Goal: Task Accomplishment & Management: Complete application form

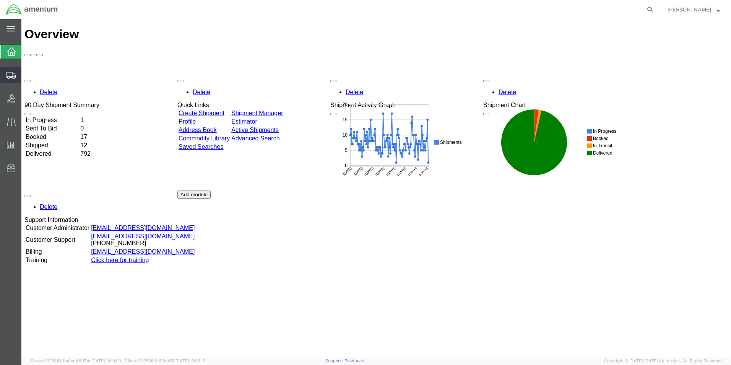
click at [0, 0] on span "Create Shipment" at bounding box center [0, 0] width 0 height 0
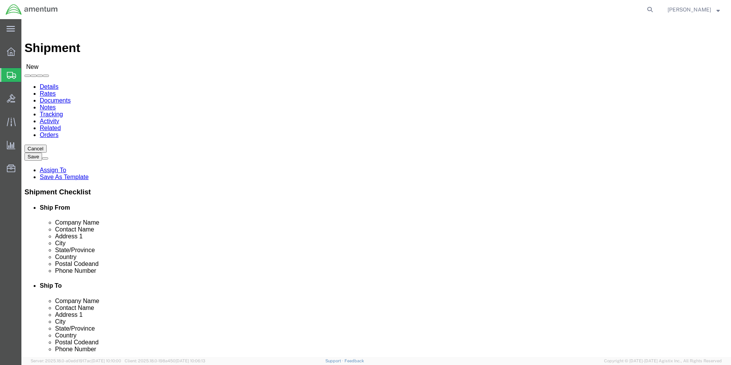
select select
type input "cbp"
select select "49945"
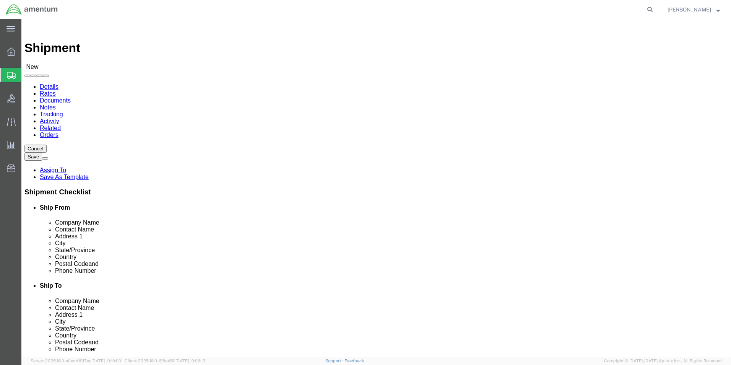
select select "[GEOGRAPHIC_DATA]"
type input "cbp"
select select "49931"
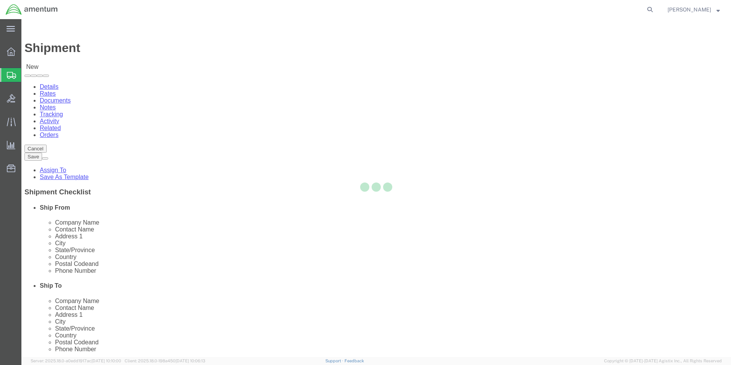
select select "FL"
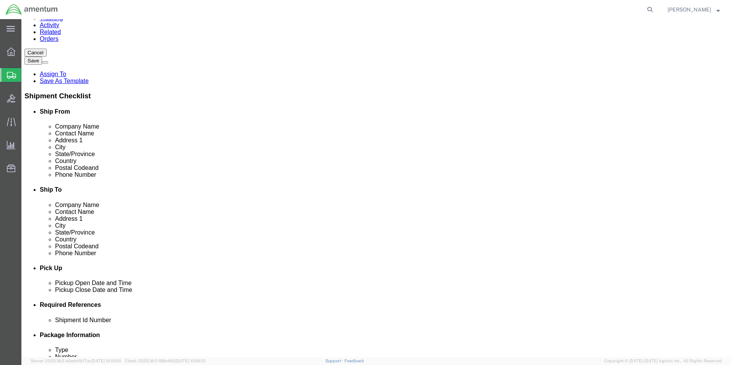
scroll to position [115, 0]
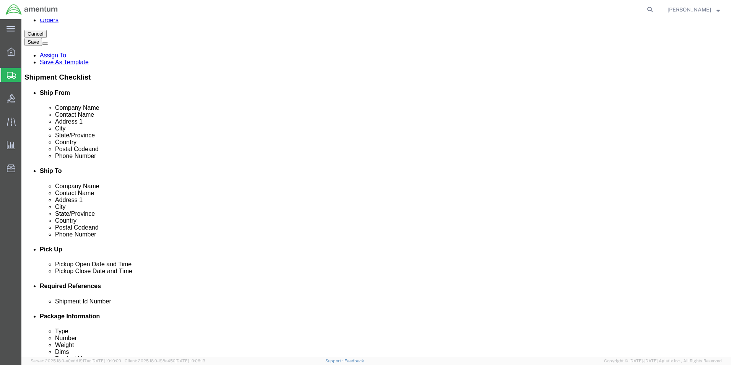
click div "[DATE] 2:00 PM"
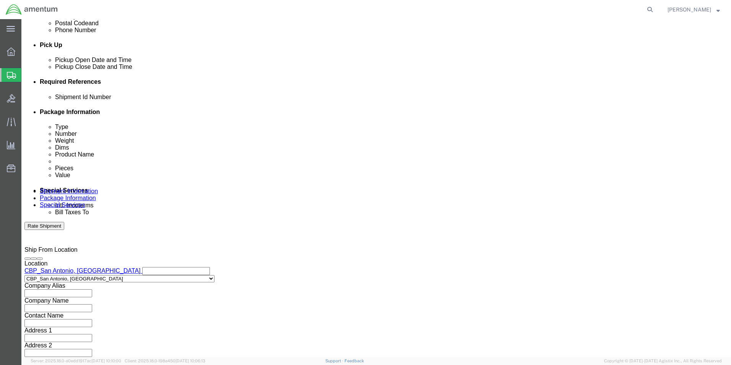
click div "Leg 1 Mode Select Air Less than Truckload Multi-Leg Ocean Freight Rail Small Pa…"
click button "Add reference"
click input "text"
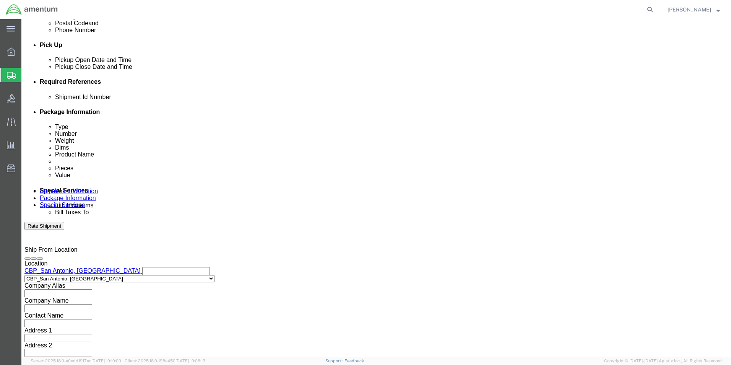
type input "scissor links"
click select "Select Account Type Activity ID Airline Appointment Number ASN Batch Request # …"
select select "CUSTREF"
click select "Select Account Type Activity ID Airline Appointment Number ASN Batch Request # …"
click input "text"
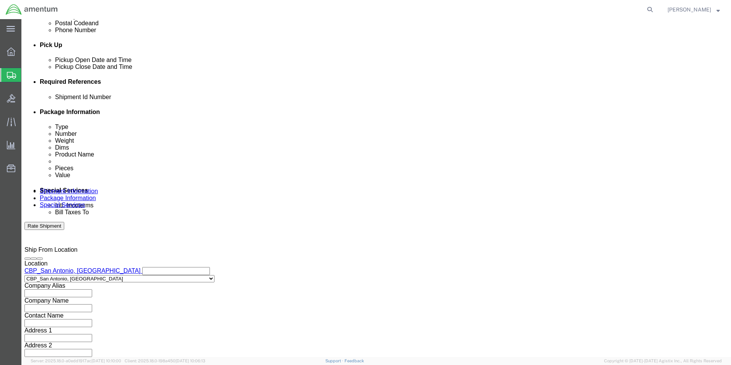
type input "scissor links"
click select "Select Account Type Activity ID Airline Appointment Number ASN Batch Request # …"
select select "DEPT"
click select "Select Account Type Activity ID Airline Appointment Number ASN Batch Request # …"
click input "text"
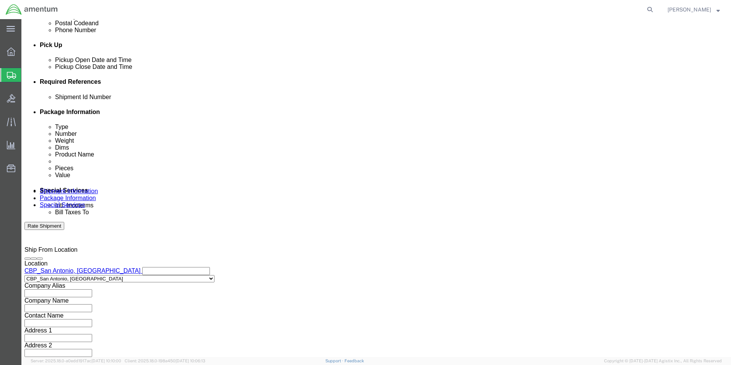
type input "CBP"
click select "Select Account Type Activity ID Airline Appointment Number ASN Batch Request # …"
select select "PROJNUM"
click select "Select Account Type Activity ID Airline Appointment Number ASN Batch Request # …"
click input "text"
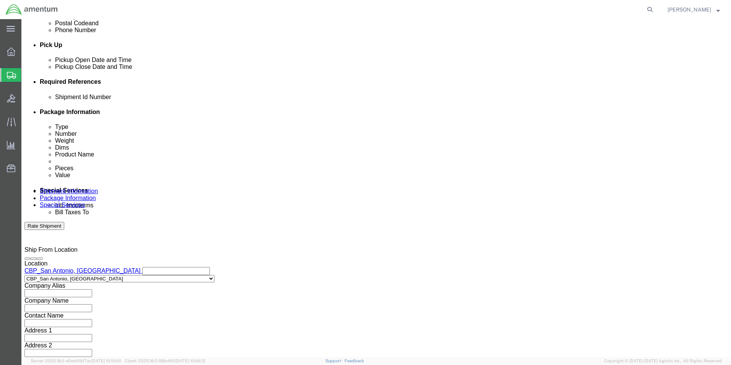
scroll to position [0, 13]
type input "6118.03.03.2219.000.WST.0000"
click select "Select Air Less than Truckload Multi-Leg Ocean Freight Rail Small Parcel Truckl…"
select select "SMAL"
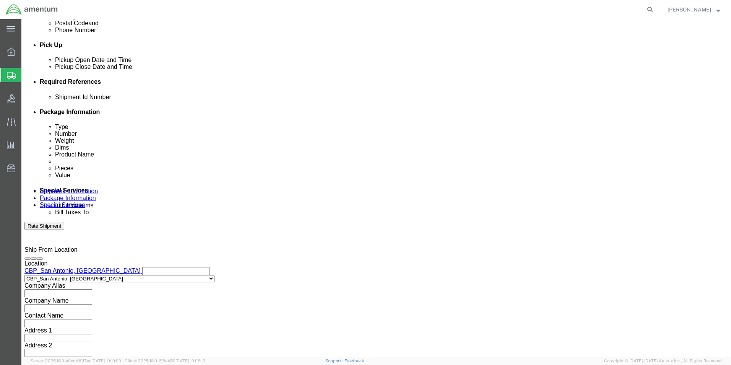
click select "Select Air Less than Truckload Multi-Leg Ocean Freight Rail Small Parcel Truckl…"
click button "Continue"
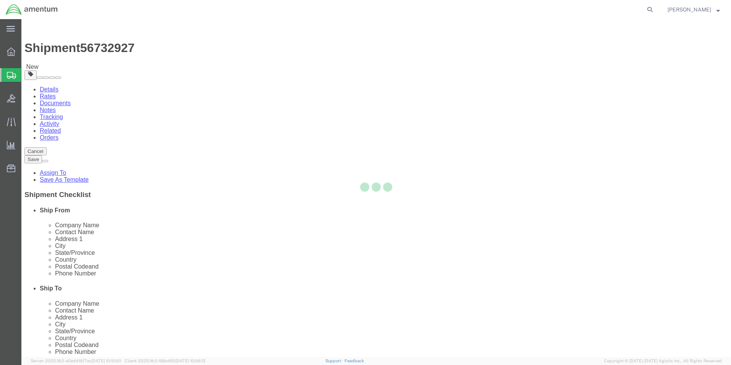
select select "YRPK"
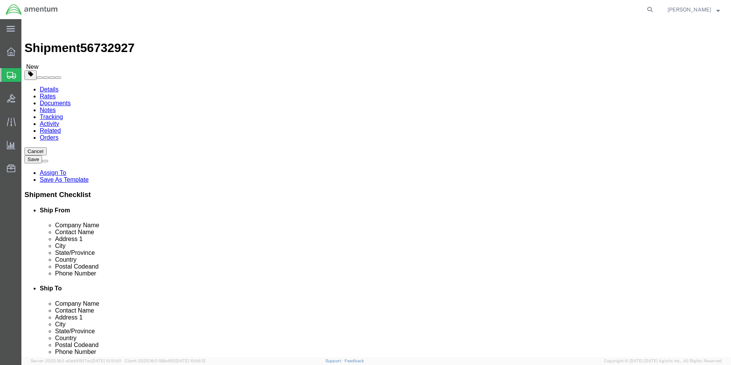
drag, startPoint x: 119, startPoint y: 180, endPoint x: 88, endPoint y: 184, distance: 31.6
click div "Package Type Select Bale(s) Basket(s) Bolt(s) Bottle(s) Buckets Bulk Bundle(s) …"
type input "3.0"
click link "Add Content"
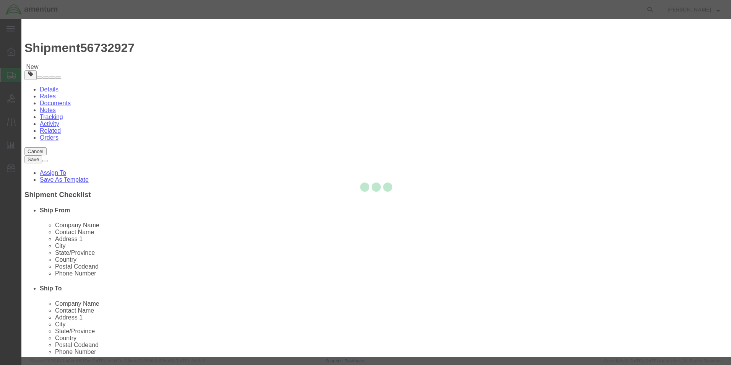
click at [271, 79] on div at bounding box center [375, 188] width 709 height 338
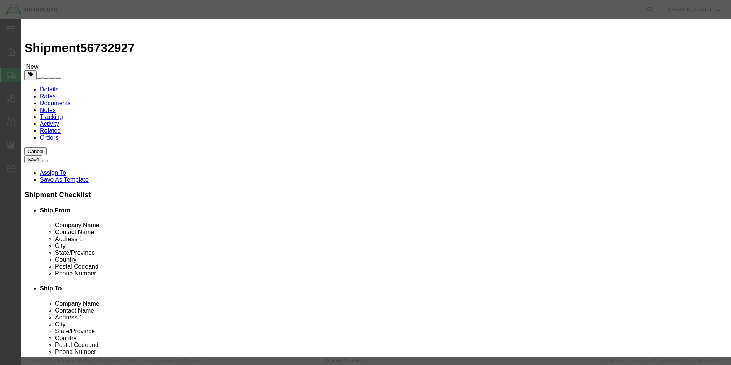
click input "text"
type input "scissor link 350A-1126-02 SN: SD1029"
drag, startPoint x: 242, startPoint y: 74, endPoint x: 180, endPoint y: 67, distance: 62.7
click div "Product Name scissor link 350A-1126-02 SN: SD1029 Pieces 0 Select Bag Barrels 1…"
type input "1"
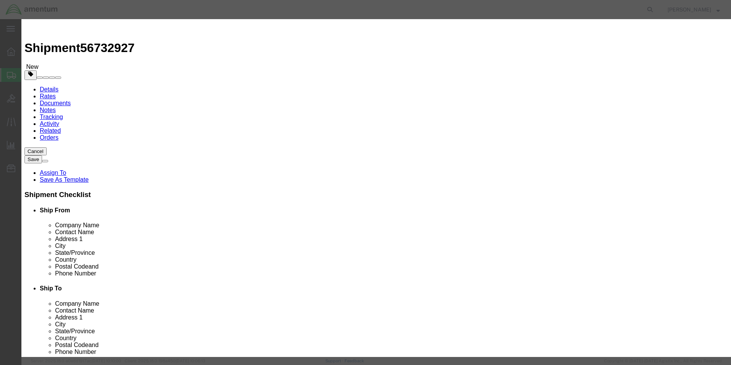
click input "text"
type input "1500.00"
click button "Save & Close"
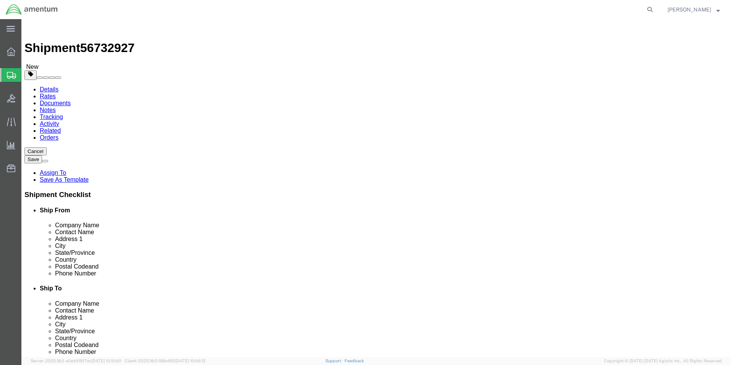
click link "Add Content"
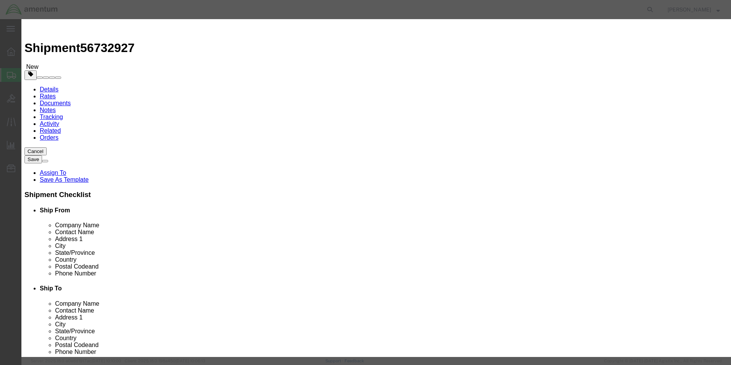
click input "text"
type input "SCISSOR LINK 350A37-1126-02 SN: SD2894"
click input "0"
drag, startPoint x: 227, startPoint y: 73, endPoint x: 216, endPoint y: 70, distance: 11.8
click div "0"
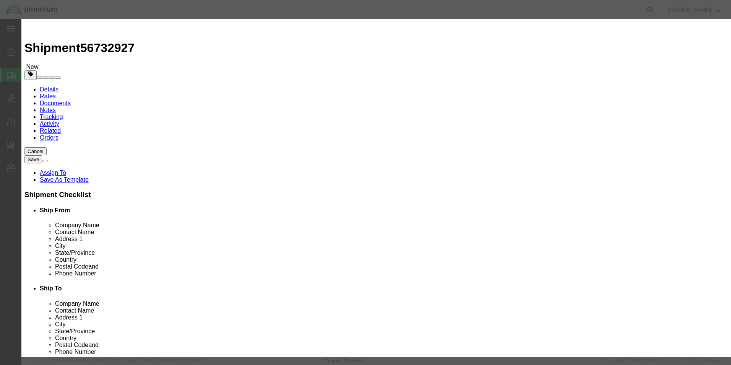
type input "1"
click input "text"
type input "1500.00"
click button "Save & Close"
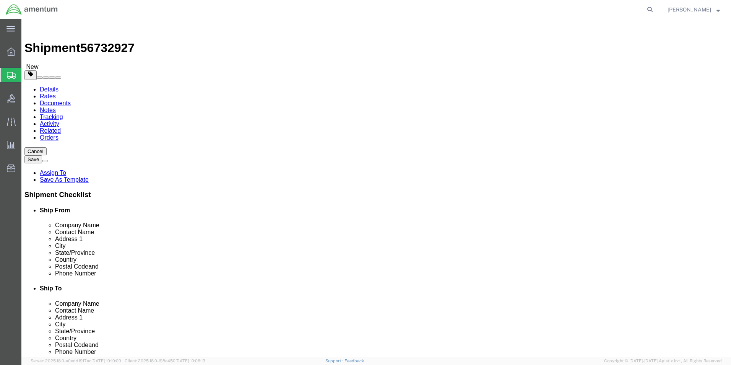
click input "text"
type input "13"
type input "10"
type input "5"
click button "Rate Shipment"
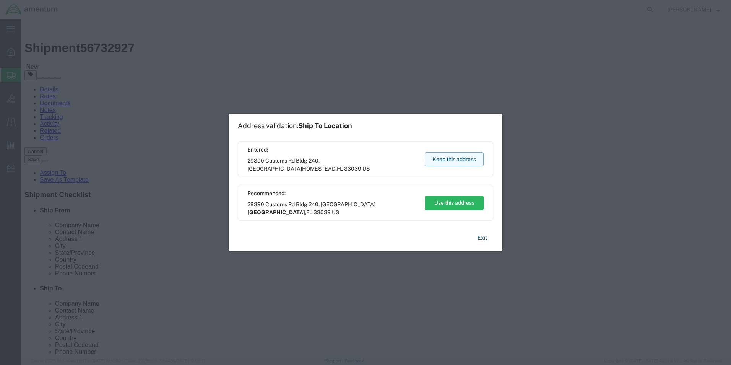
click at [444, 159] on button "Keep this address" at bounding box center [454, 159] width 59 height 14
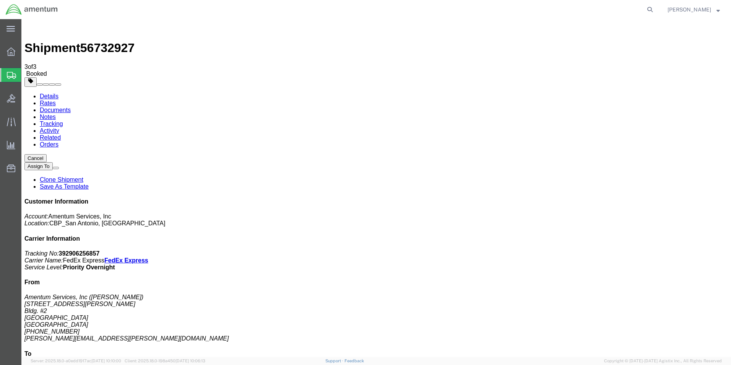
click at [11, 52] on icon at bounding box center [11, 51] width 8 height 8
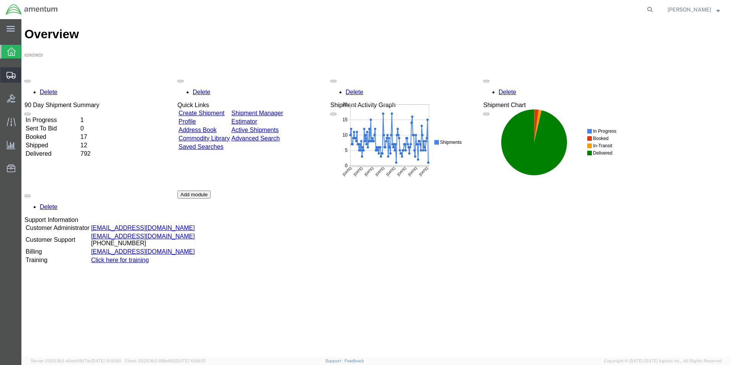
click at [0, 0] on span "Create Shipment" at bounding box center [0, 0] width 0 height 0
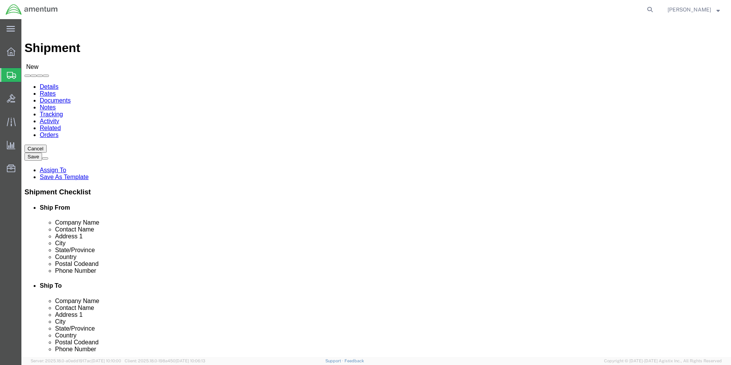
scroll to position [153, 0]
type input "cbp"
select select "49945"
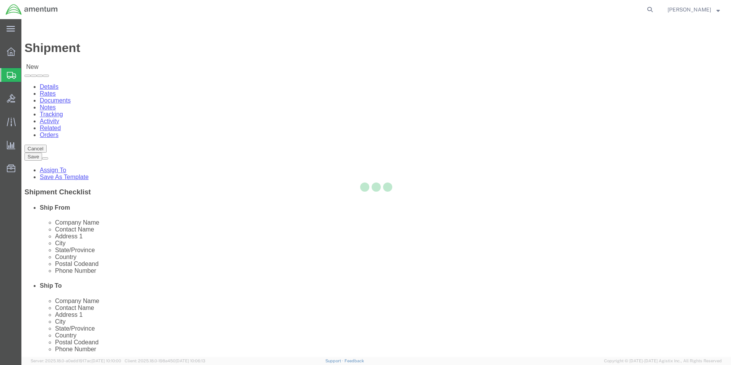
select select "[GEOGRAPHIC_DATA]"
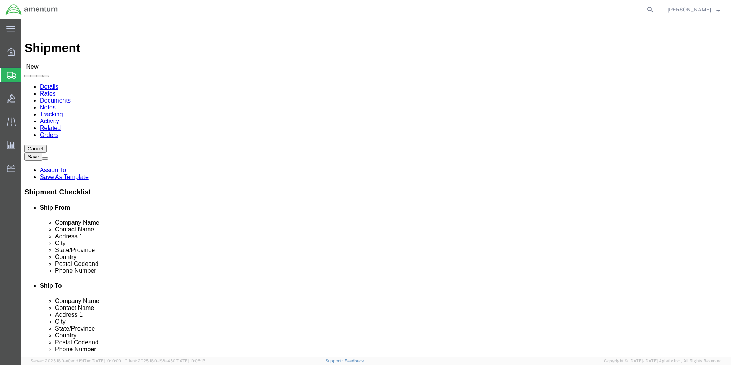
scroll to position [115, 0]
type input "cbp"
select select "49916"
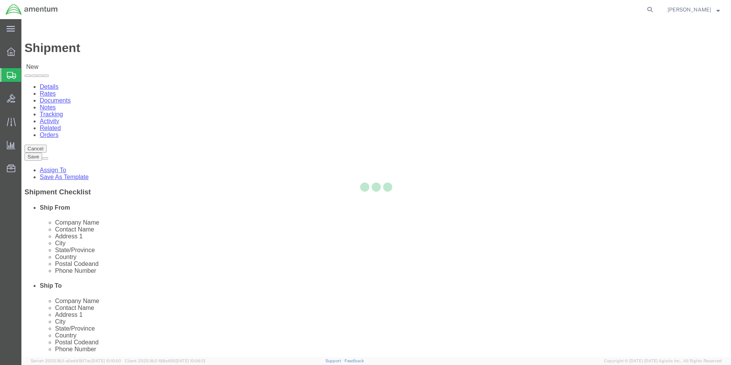
select select "OK"
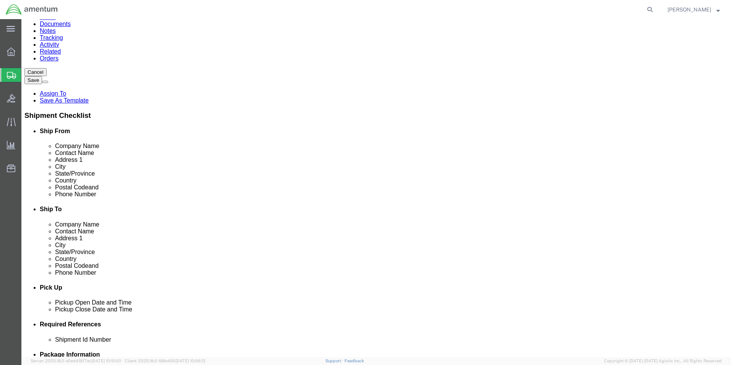
scroll to position [191, 0]
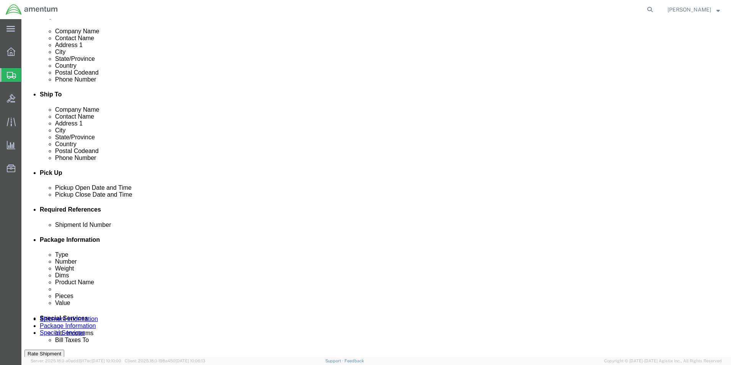
click button "Add reference"
click input "text"
type input "C"
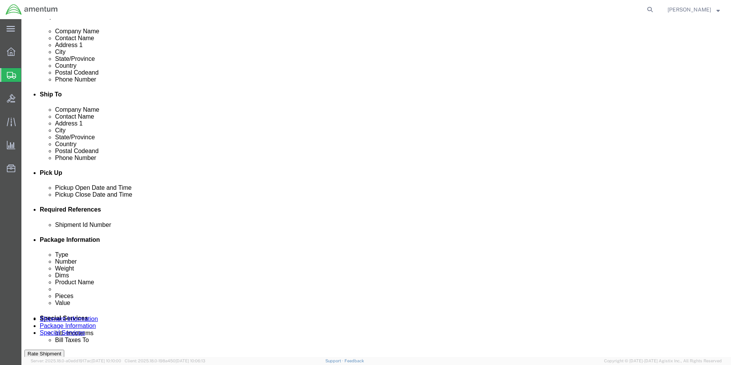
type input "SCISSOR LINKS"
click select "Select Account Type Activity ID Airline Appointment Number ASN Batch Request # …"
select select "DEPT"
click select "Select Account Type Activity ID Airline Appointment Number ASN Batch Request # …"
click input "text"
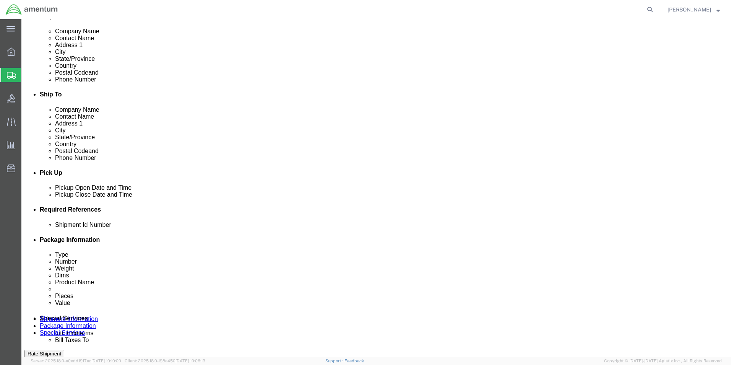
type input "CBP"
drag, startPoint x: 401, startPoint y: 280, endPoint x: 399, endPoint y: 284, distance: 4.6
click select "Select Account Type Activity ID Airline Appointment Number ASN Batch Request # …"
select select "PROJNUM"
click select "Select Account Type Activity ID Airline Appointment Number ASN Batch Request # …"
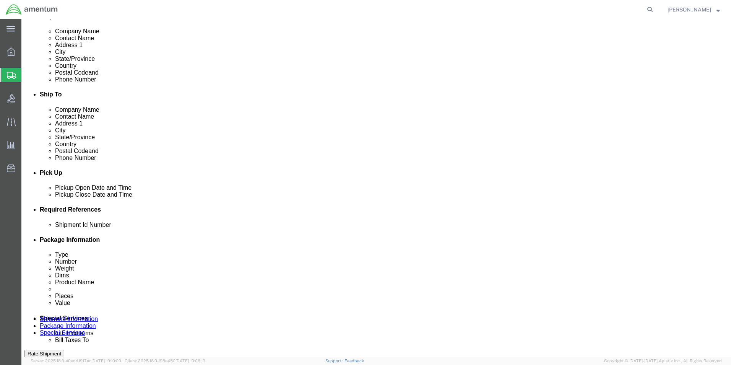
click input "text"
type input "6118.03.03.2219.000.WST.0000"
click select "Select Account Type Activity ID Airline Appointment Number ASN Batch Request # …"
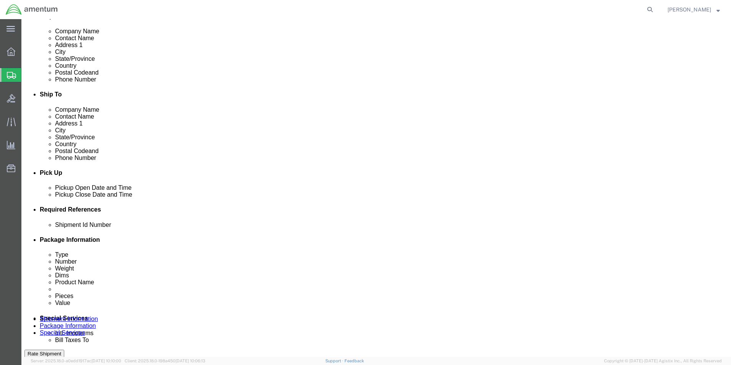
select select "PROJNUM"
click select "Select Account Type Activity ID Airline Appointment Number ASN Batch Request # …"
click input "text"
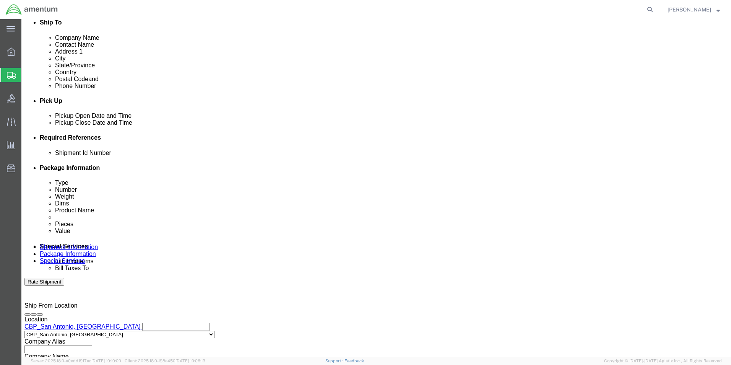
scroll to position [306, 0]
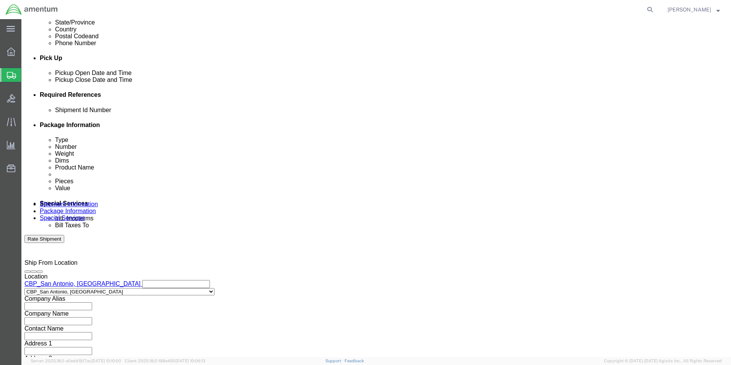
type input "SCISSOR LINKS"
click select "Select Air Less than Truckload Multi-Leg Ocean Freight Rail Small Parcel Truckl…"
select select "SMAL"
click select "Select Air Less than Truckload Multi-Leg Ocean Freight Rail Small Parcel Truckl…"
click button "Continue"
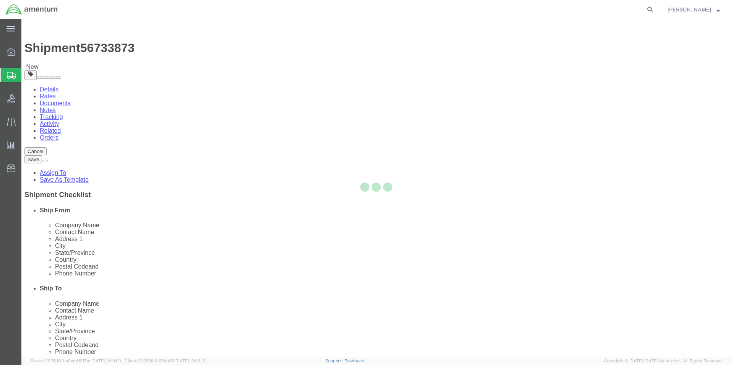
select select "YRPK"
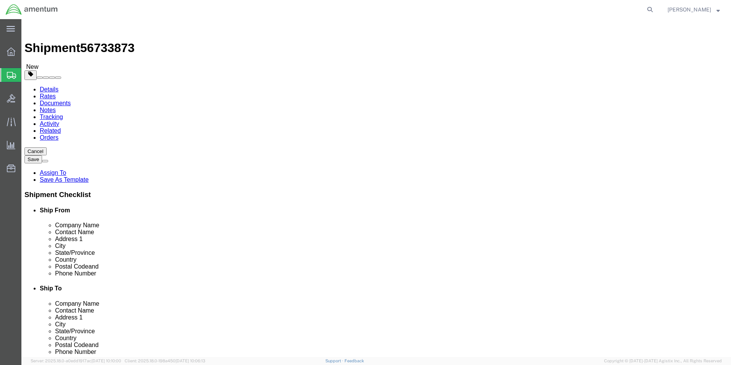
click input "text"
type input "10"
drag, startPoint x: 117, startPoint y: 177, endPoint x: 69, endPoint y: 170, distance: 48.6
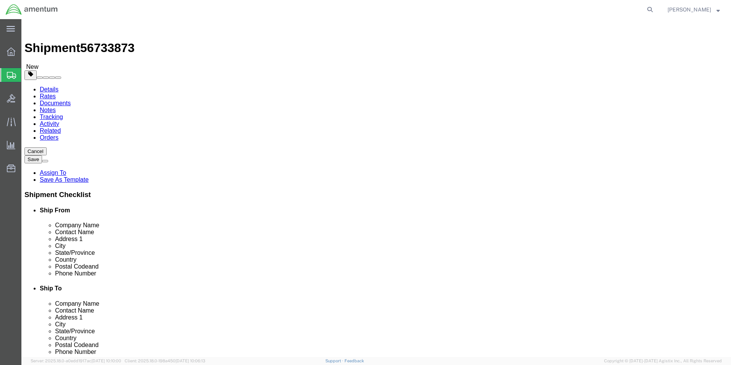
click div "Package Type Select Bale(s) Basket(s) Bolt(s) Bottle(s) Buckets Bulk Bundle(s) …"
type input "3.0"
click link "Add Content"
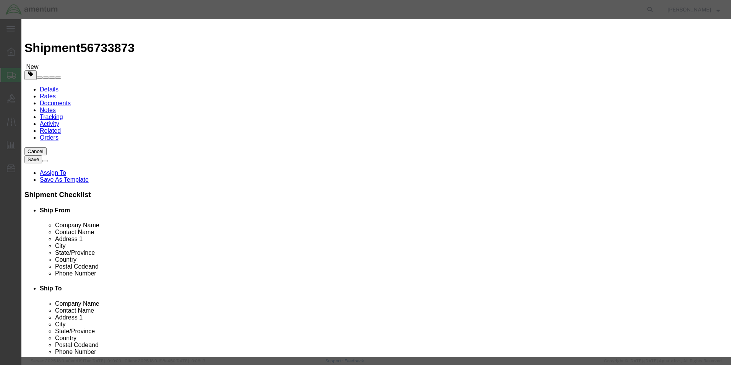
click input "text"
type input "SCISSOR LINK PN 350A37112603 SN: SD1280"
drag, startPoint x: 244, startPoint y: 71, endPoint x: 213, endPoint y: 76, distance: 31.4
click div "Pieces 0 Select Bag Barrels 100Board Feet Bottle Box Blister Pack Carats Can Ca…"
type input "1"
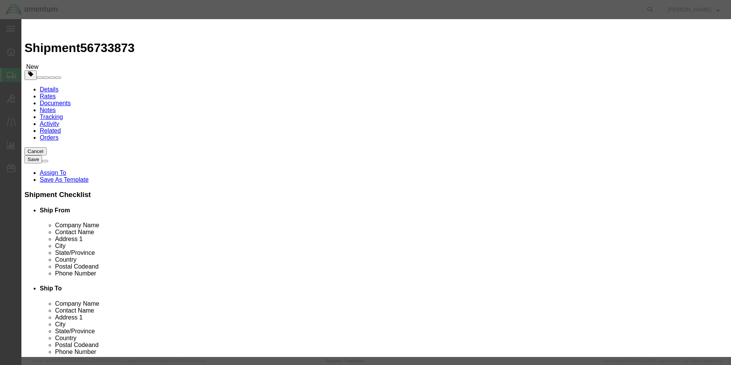
click input "text"
type input "1500.00"
click button "Save & Close"
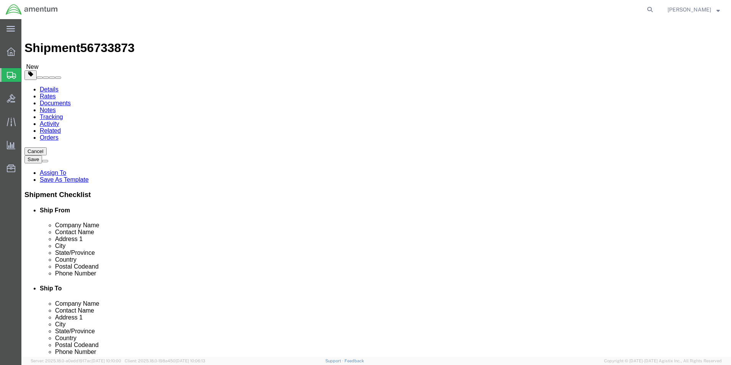
click span
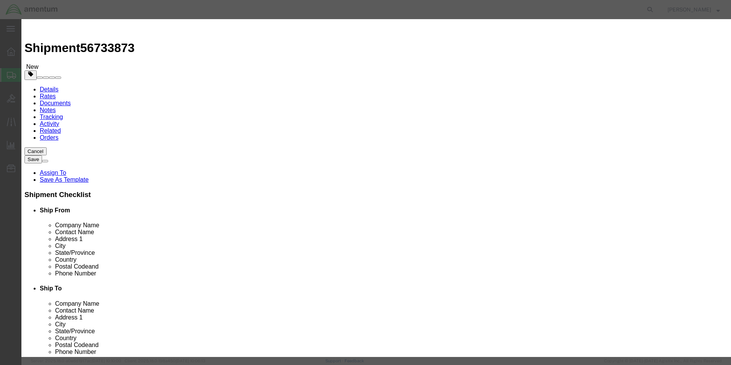
click input "text"
type input "SCISSOR LINK PN 350A37-1126-03 SN: SD7156"
drag, startPoint x: 239, startPoint y: 76, endPoint x: 195, endPoint y: 74, distance: 44.4
click div "Pieces 0 Select Bag Barrels 100Board Feet Bottle Box Blister Pack Carats Can Ca…"
type input "1"
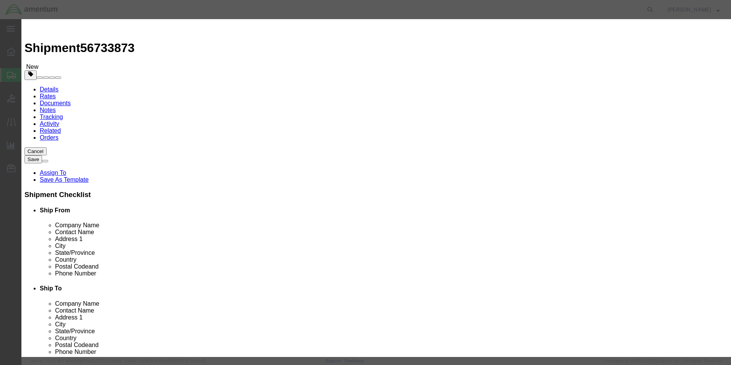
click input "text"
type input "1500.00"
drag, startPoint x: 510, startPoint y: 263, endPoint x: 469, endPoint y: 314, distance: 64.8
click button "Save & Close"
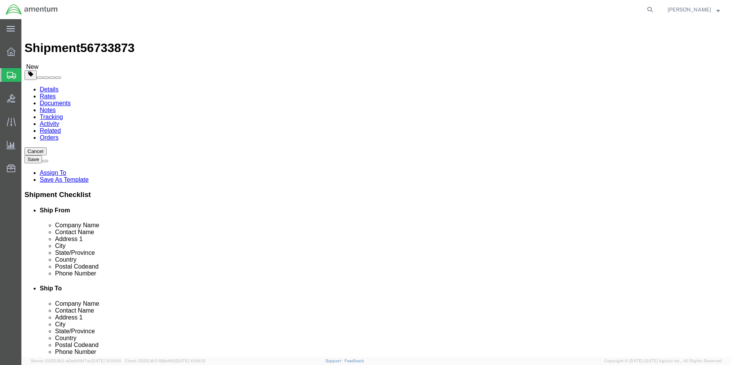
click button "Rate Shipment"
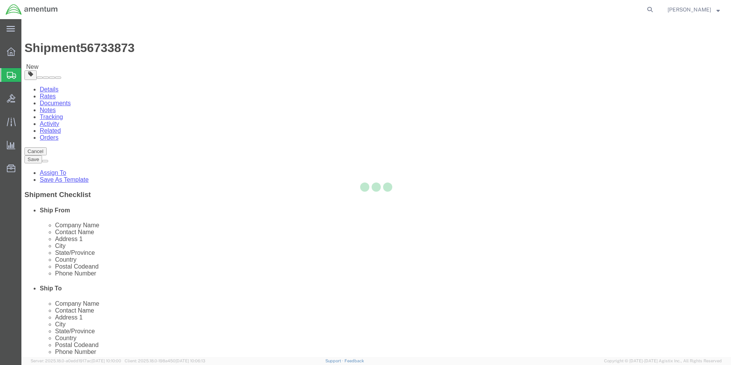
select select "49945"
select select "49916"
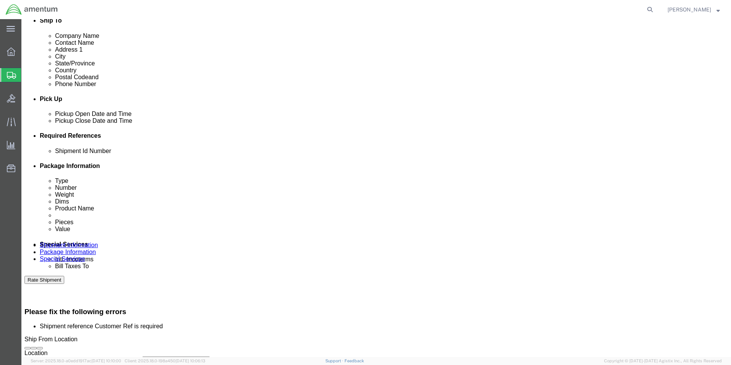
scroll to position [344, 0]
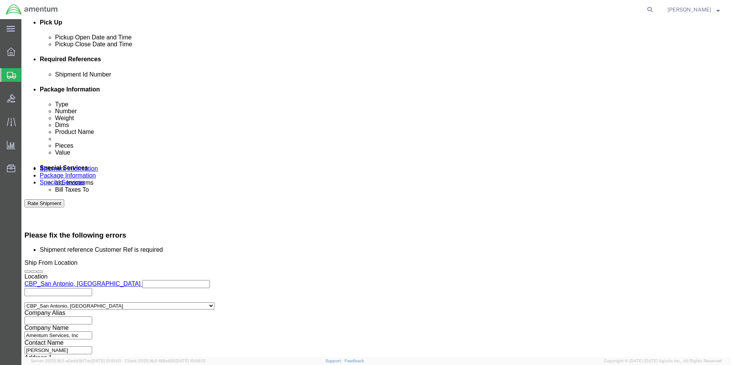
click icon "button"
click input "text"
type input "SCISSOR LINKS"
click button "Continue"
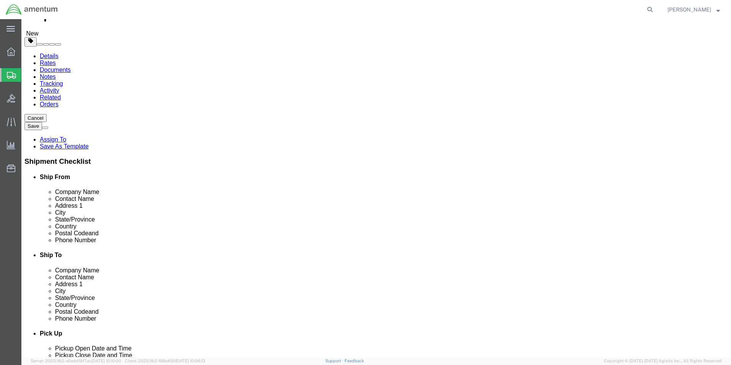
click button "Rate Shipment"
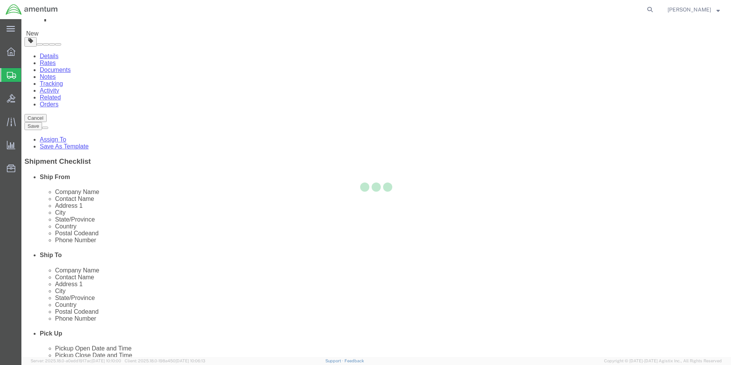
select select "49945"
select select "49916"
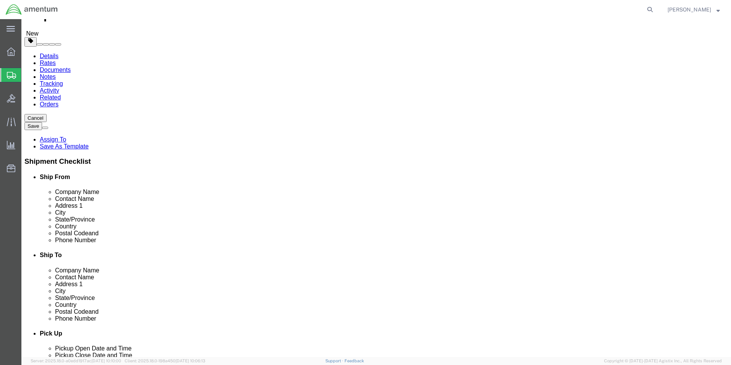
click button "Rate Shipment"
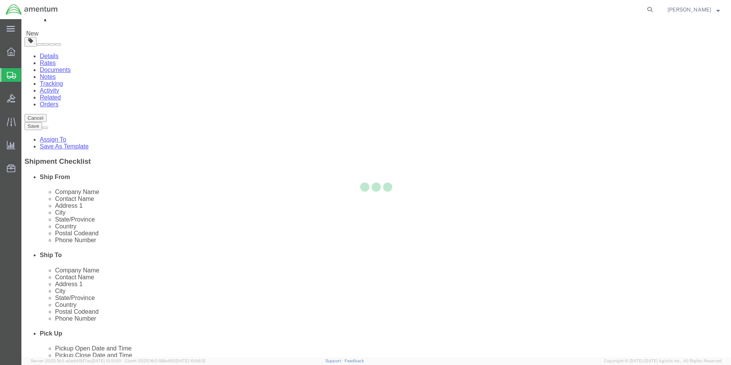
select select "49945"
select select "49916"
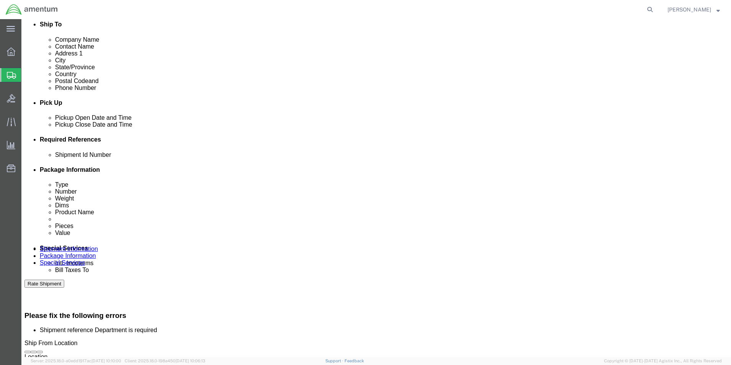
scroll to position [301, 0]
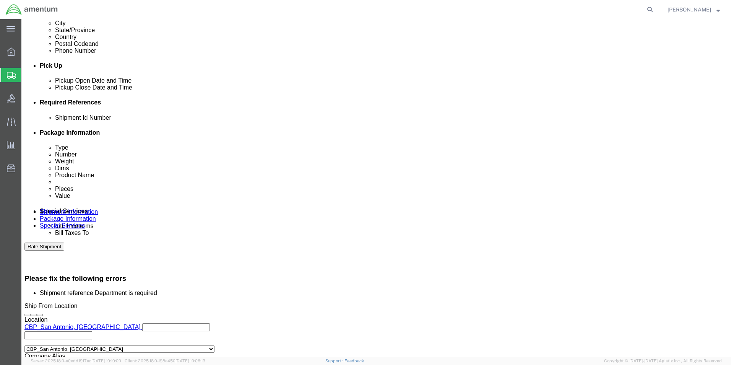
click input "SCISSOR LINKS"
type input "SCISSOR LINKS"
click input "text"
type input "CBP"
click div "Ship From Location Location [GEOGRAPHIC_DATA], [GEOGRAPHIC_DATA] Select My Prof…"
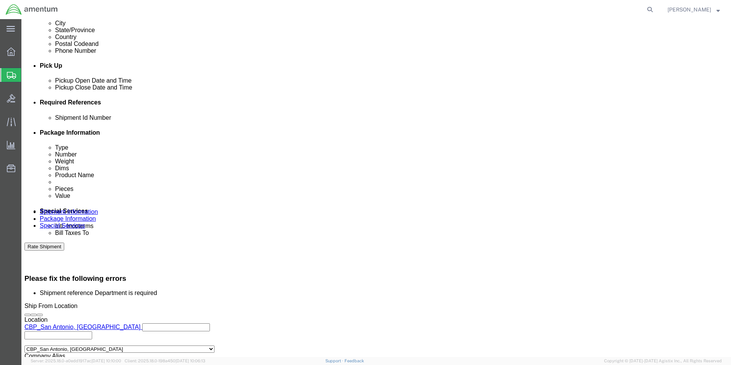
click button "Rate Shipment"
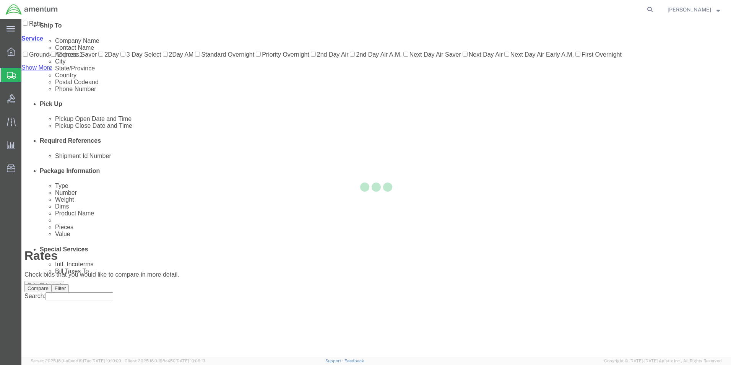
scroll to position [16, 0]
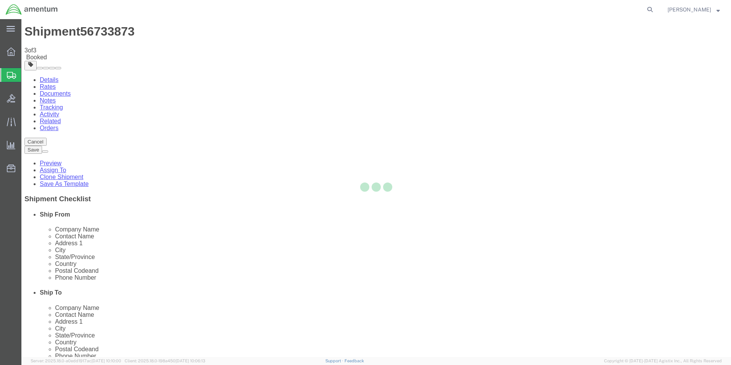
scroll to position [0, 0]
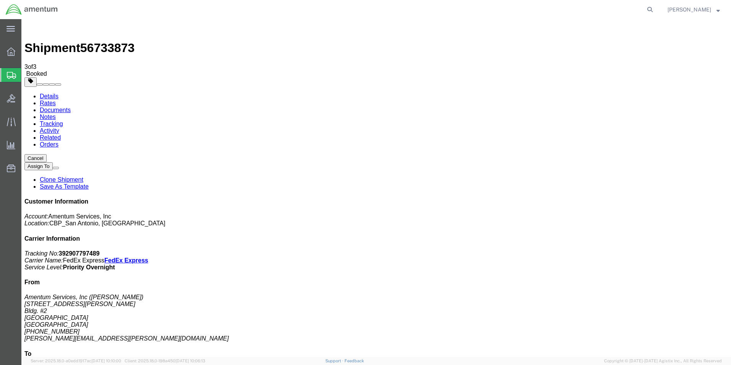
click at [0, 0] on span "Create Shipment" at bounding box center [0, 0] width 0 height 0
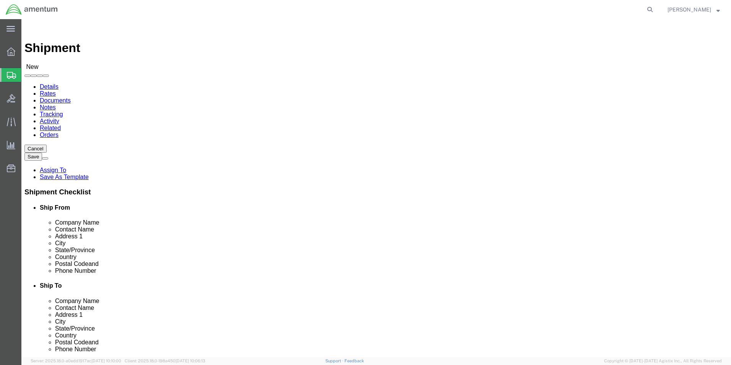
click div
type input "CBP"
select select "49945"
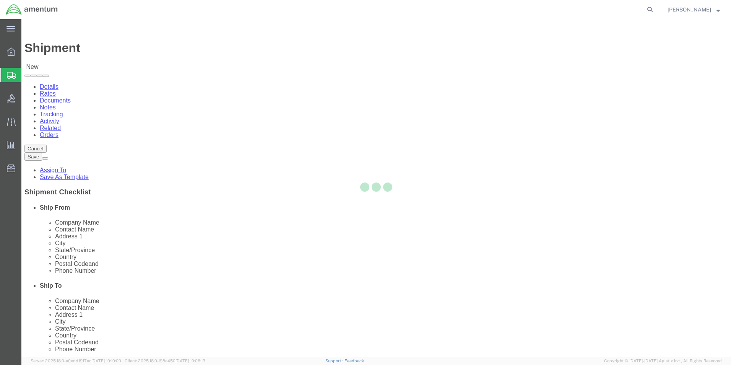
select select "[GEOGRAPHIC_DATA]"
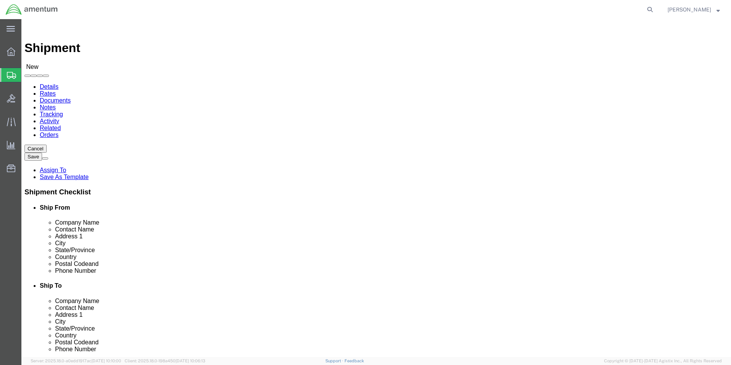
scroll to position [69, 0]
type input "CBP"
select select "49831"
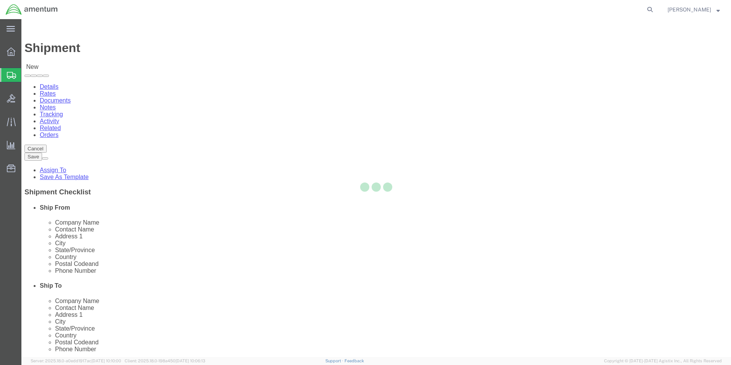
select select "[GEOGRAPHIC_DATA]"
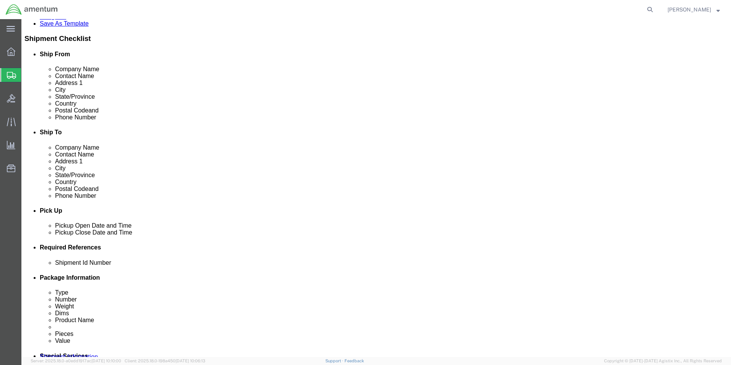
scroll to position [268, 0]
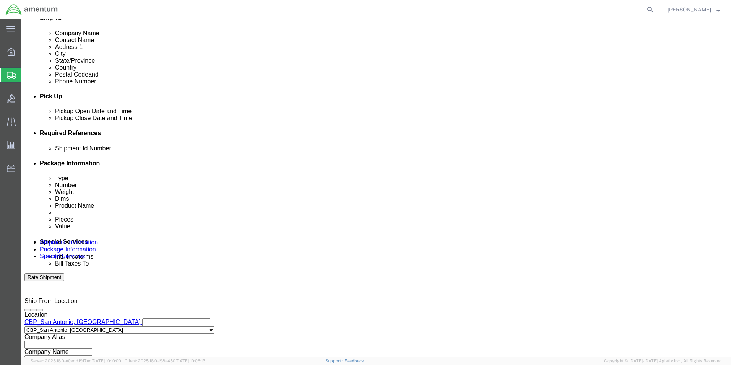
click button "Add reference"
click input "text"
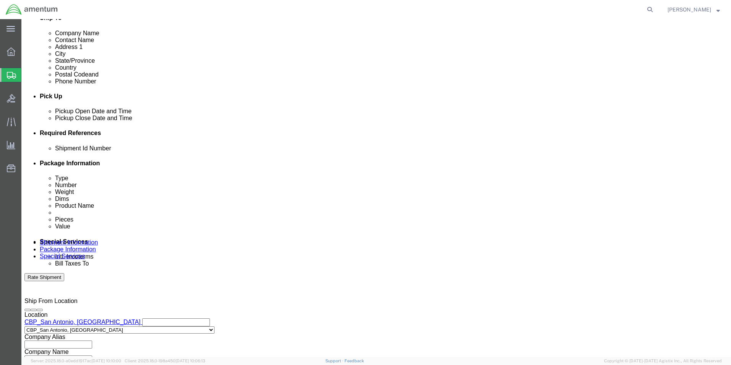
type input "LOG CARD- USAGE 328676"
drag, startPoint x: 82, startPoint y: 217, endPoint x: 78, endPoint y: 229, distance: 12.6
click select "Select Account Type Activity ID Airline Appointment Number ASN Batch Request # …"
select select "CUSTREF"
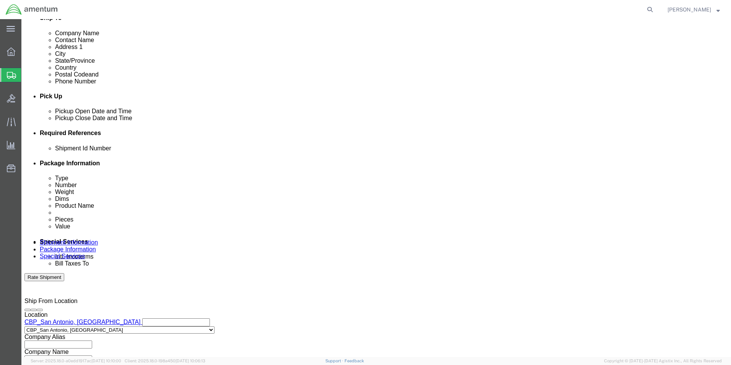
click select "Select Account Type Activity ID Airline Appointment Number ASN Batch Request # …"
select select "DEPT"
click select "Select Account Type Activity ID Airline Appointment Number ASN Batch Request # …"
drag, startPoint x: 430, startPoint y: 205, endPoint x: 431, endPoint y: 214, distance: 9.6
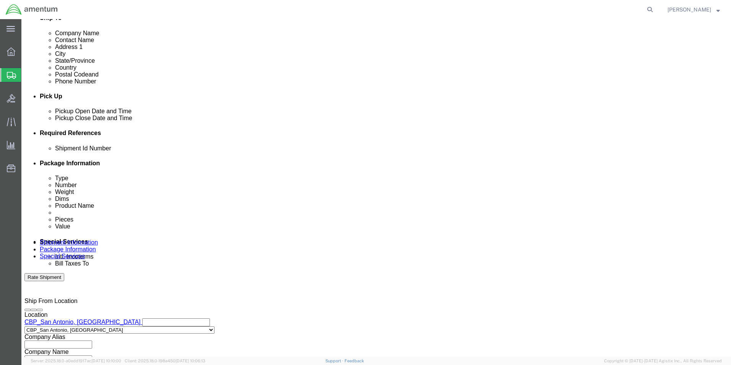
click select "Select Account Type Activity ID Airline Appointment Number ASN Batch Request # …"
select select "PROJNUM"
click select "Select Account Type Activity ID Airline Appointment Number ASN Batch Request # …"
click input "text"
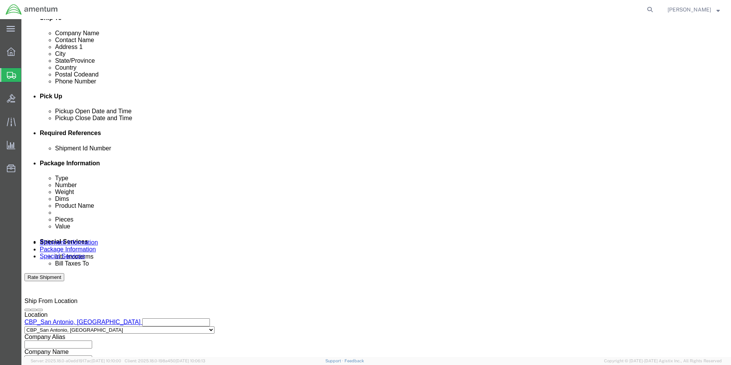
type input "6118.03.03.2219.000.WST.0000"
click input "text"
type input "CBP"
click input "text"
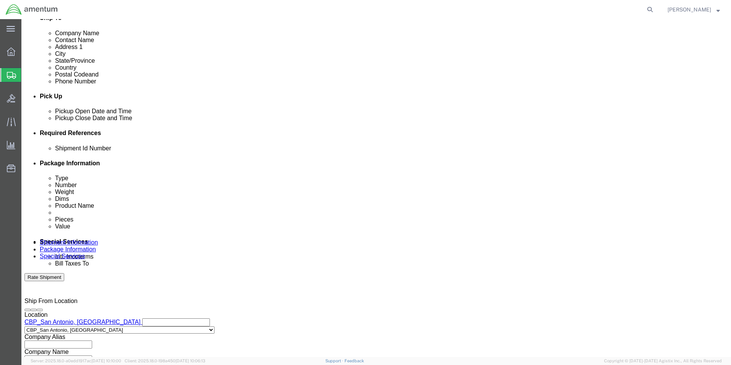
scroll to position [0, 6]
type input "LOG CARD- USAGE 328676"
click select "Select Air Less than Truckload Multi-Leg Ocean Freight Rail Small Parcel Truckl…"
select select "SMAL"
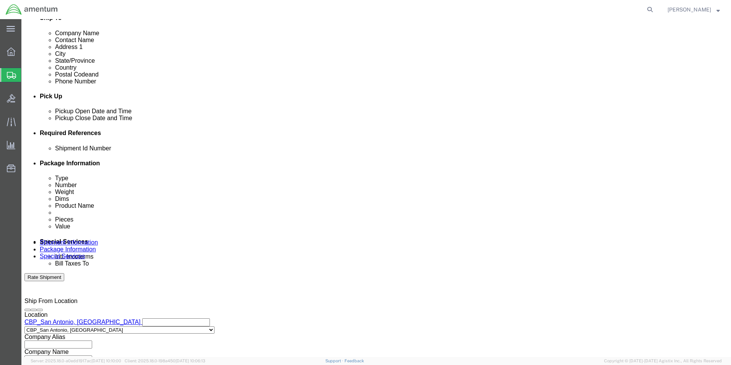
click select "Select Air Less than Truckload Multi-Leg Ocean Freight Rail Small Parcel Truckl…"
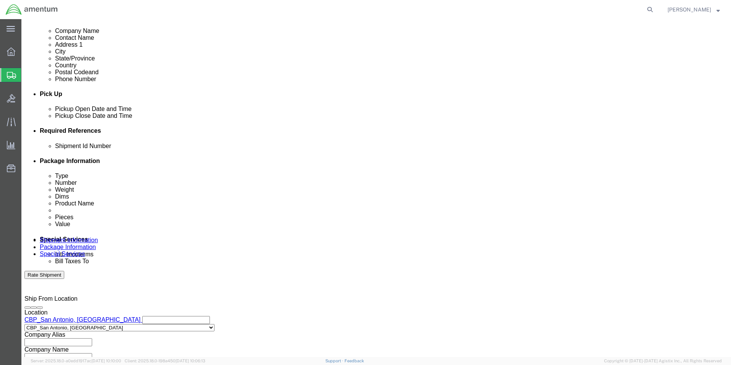
scroll to position [333, 0]
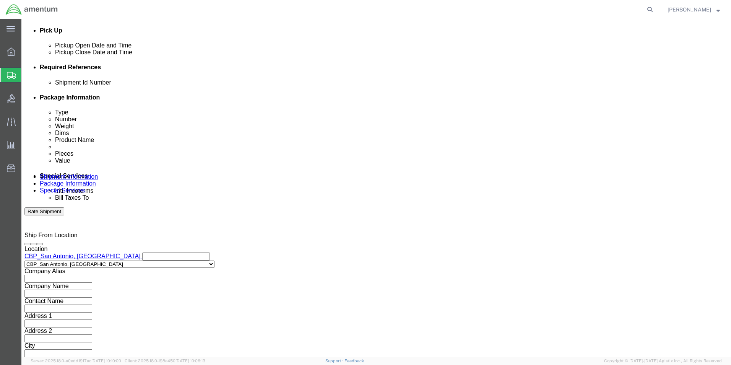
click button "Continue"
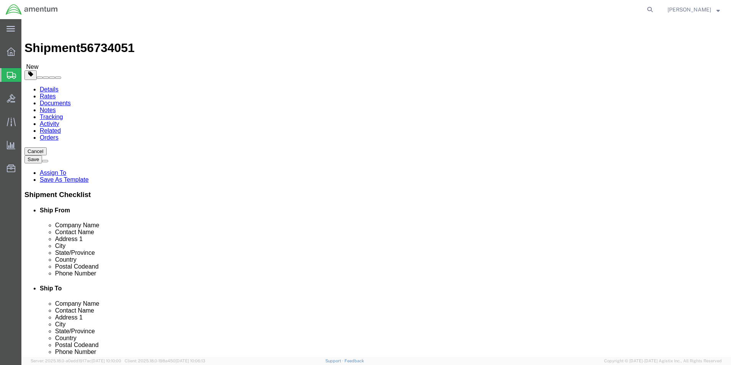
click select "Select Bale(s) Basket(s) Bolt(s) Bottle(s) Buckets Bulk Bundle(s) Can(s) Cardbo…"
select select "ENV"
click select "Select Bale(s) Basket(s) Bolt(s) Bottle(s) Buckets Bulk Bundle(s) Can(s) Cardbo…"
type input "9.50"
type input "12.50"
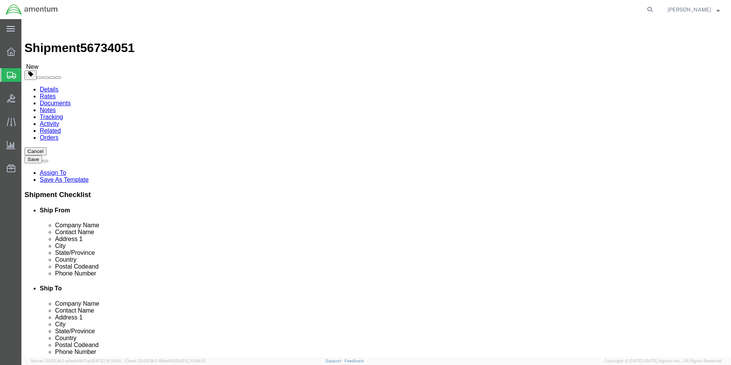
type input "0.25"
type input "1"
click link "Add Content"
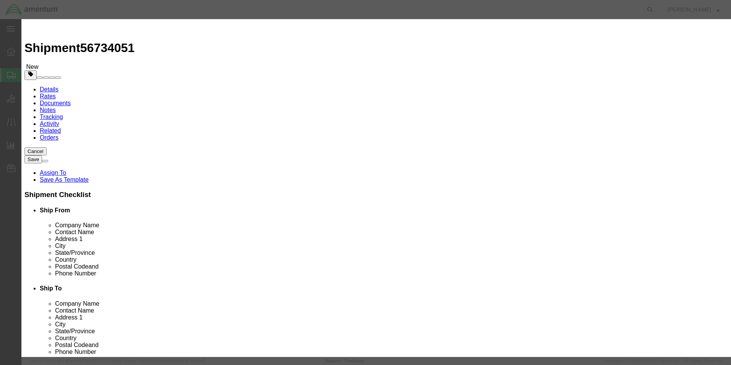
click input "text"
type input "LOG CARD VEMD SN: 1929"
drag, startPoint x: 232, startPoint y: 71, endPoint x: 202, endPoint y: 73, distance: 30.3
click div "Pieces Number of pieces inside all the packages 0 Select Bag Barrels 100Board F…"
type input "1"
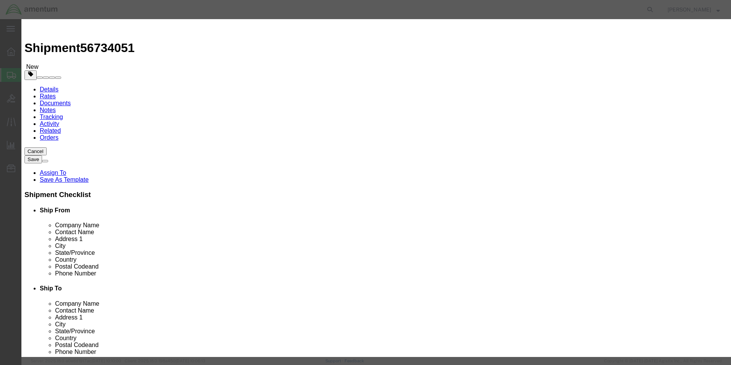
click div
click input "text"
type input "2.00"
click button "Save & Close"
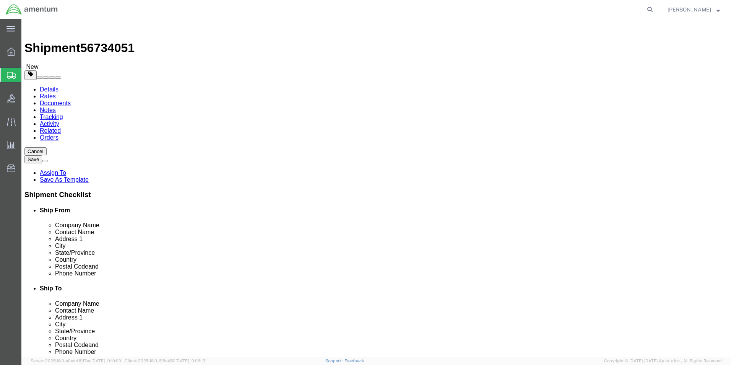
click button "Continue"
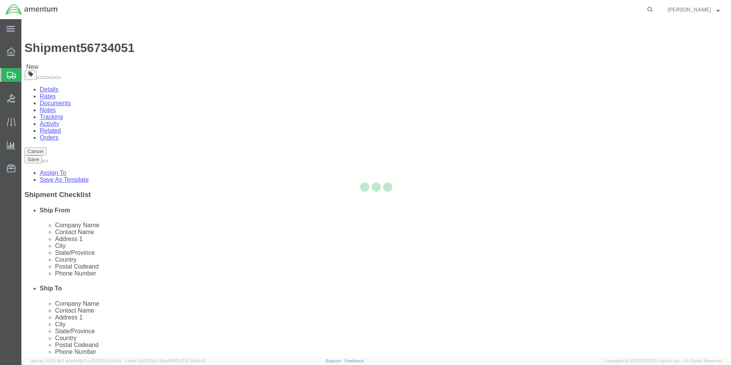
select select
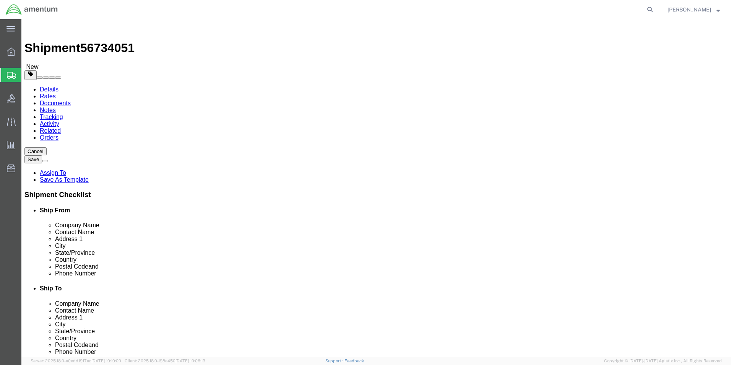
click button "Rate Shipment"
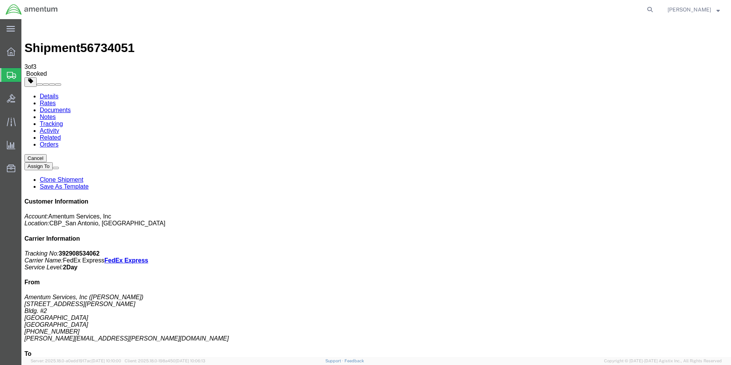
drag, startPoint x: 319, startPoint y: 135, endPoint x: 335, endPoint y: 149, distance: 20.6
